Goal: Check status: Check status

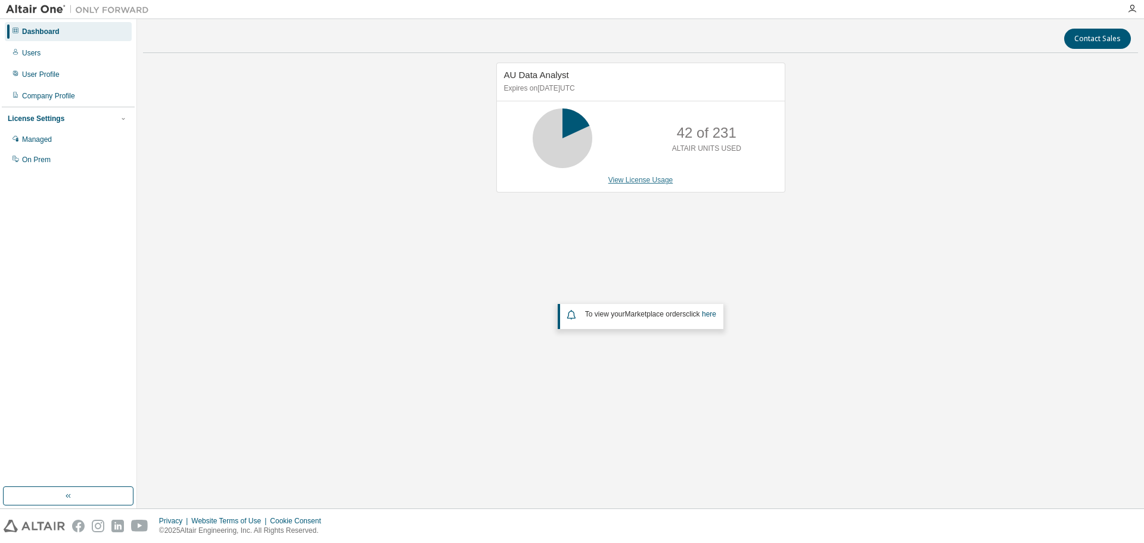
click at [616, 176] on link "View License Usage" at bounding box center [641, 180] width 65 height 8
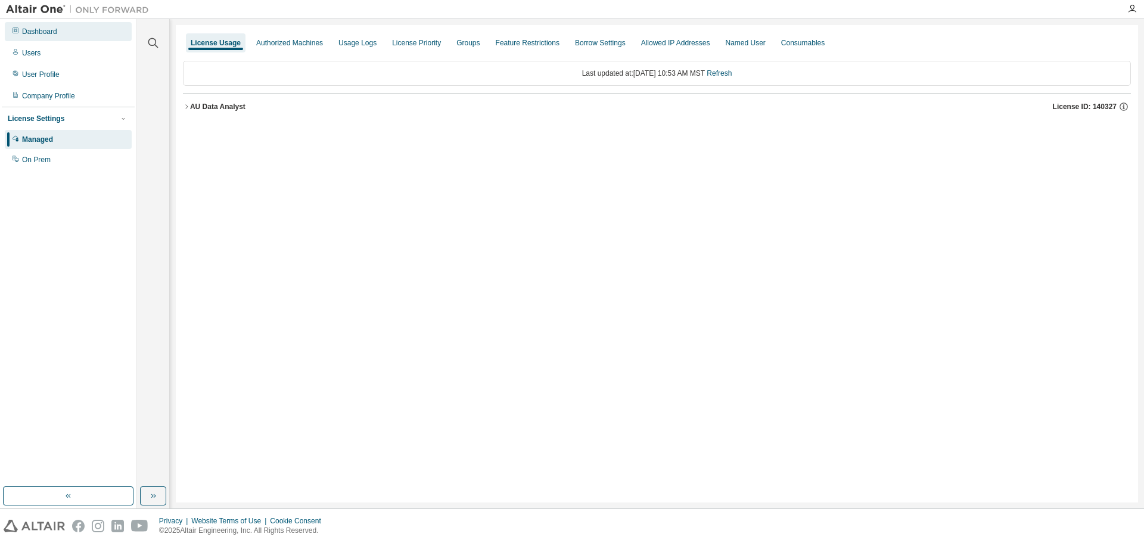
click at [60, 30] on div "Dashboard" at bounding box center [68, 31] width 127 height 19
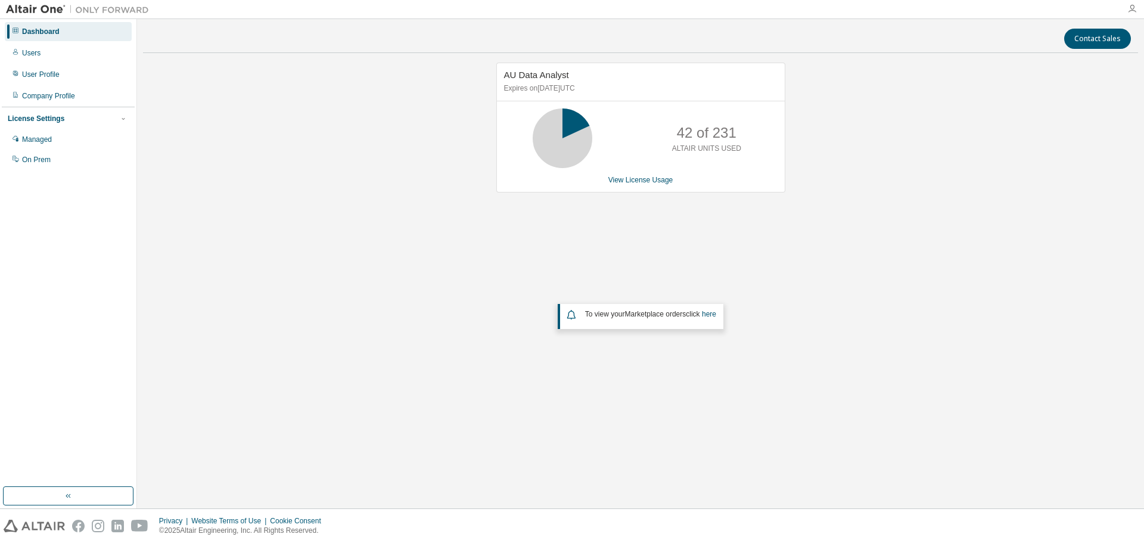
click at [1128, 8] on icon "button" at bounding box center [1133, 9] width 10 height 10
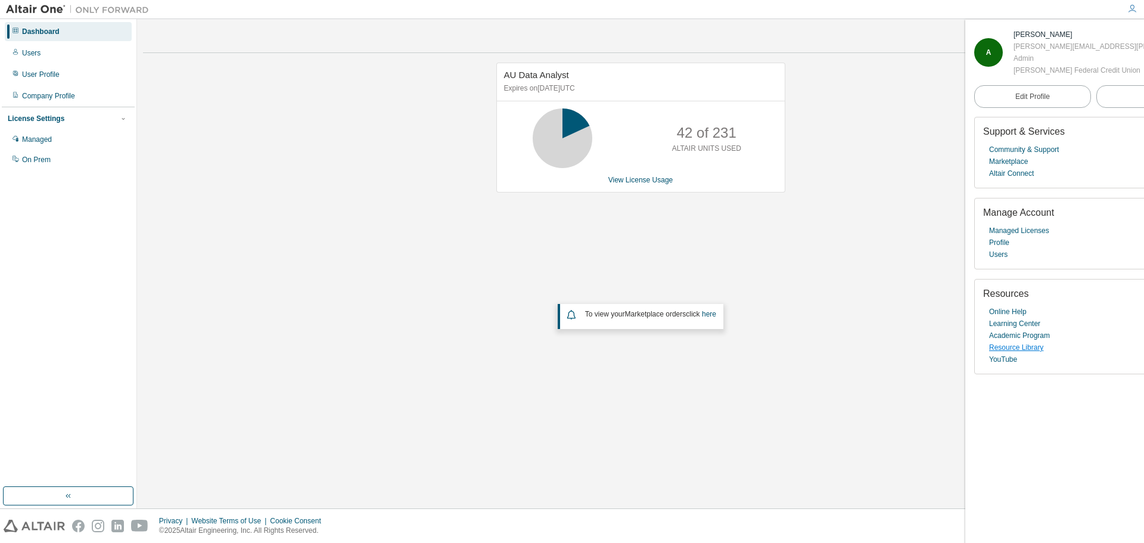
click at [1026, 347] on link "Resource Library" at bounding box center [1016, 348] width 54 height 12
click at [627, 184] on link "View License Usage" at bounding box center [641, 180] width 65 height 8
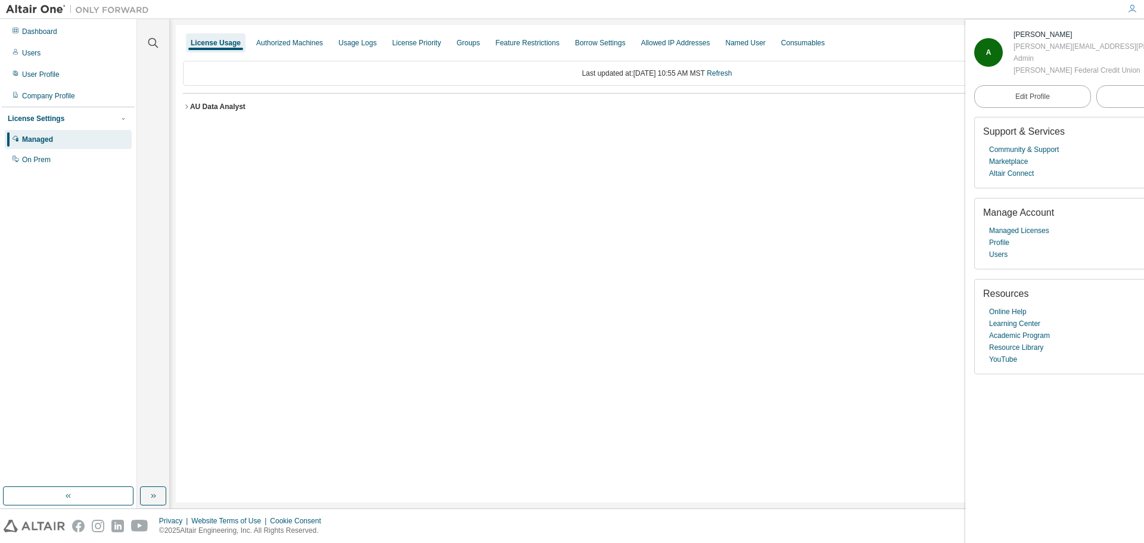
click at [222, 108] on div "AU Data Analyst" at bounding box center [217, 107] width 55 height 10
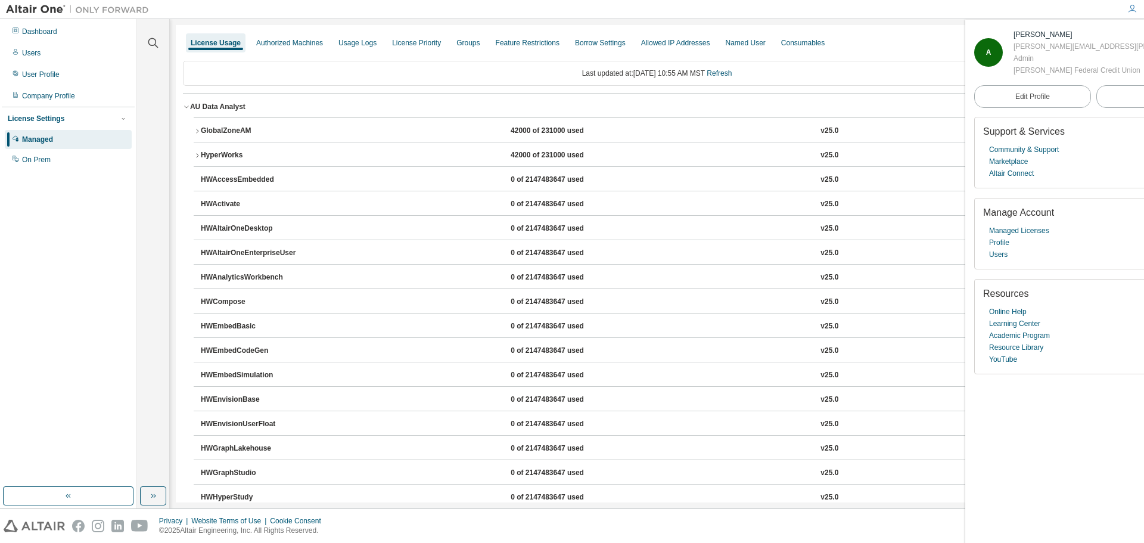
drag, startPoint x: 356, startPoint y: 285, endPoint x: 359, endPoint y: 181, distance: 104.3
